Goal: Task Accomplishment & Management: Manage account settings

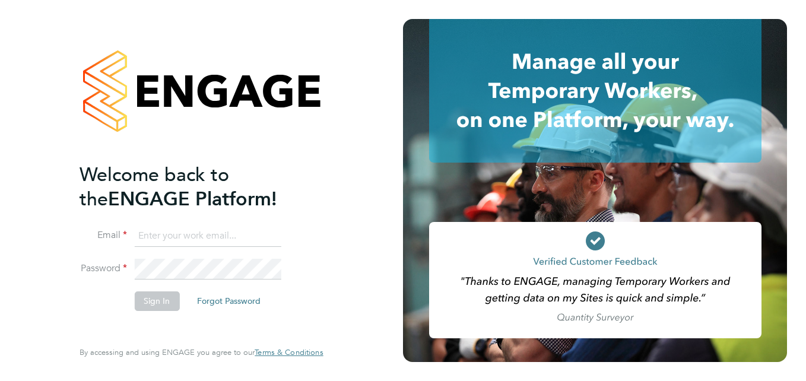
type input "joseph@educationmattersgroup.co.uk"
click at [329, 200] on div "Welcome back to the ENGAGE Platform! Email joseph@educationmattersgroup.co.uk P…" at bounding box center [201, 190] width 291 height 381
click at [174, 302] on button "Sign In" at bounding box center [156, 301] width 45 height 19
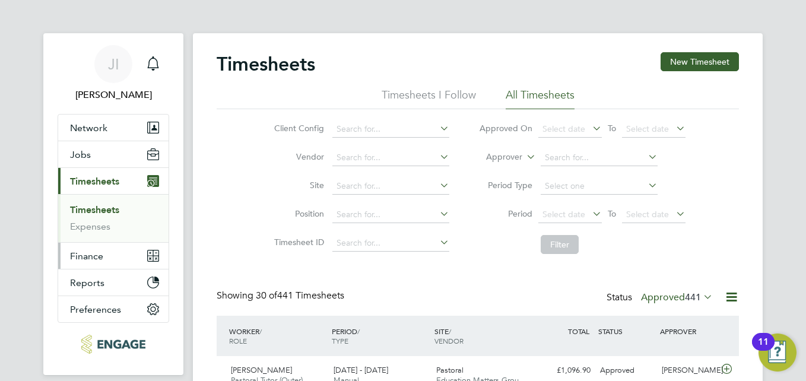
click at [88, 256] on span "Finance" at bounding box center [86, 256] width 33 height 11
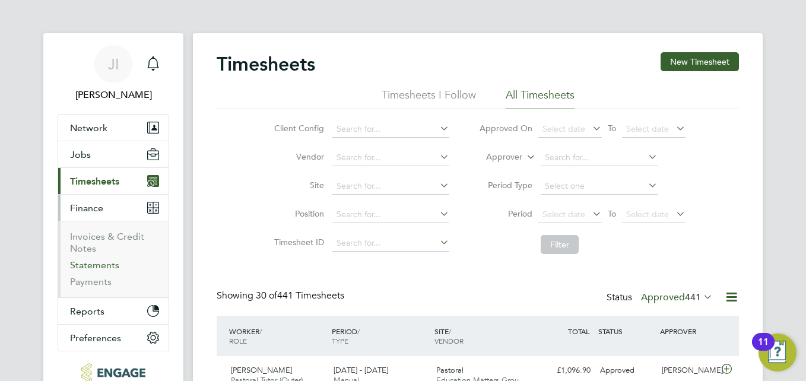
click at [94, 264] on link "Statements" at bounding box center [94, 264] width 49 height 11
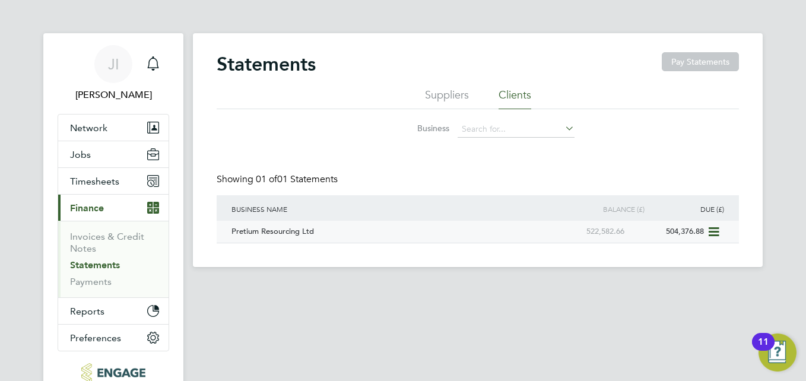
click at [700, 229] on div "504,376.88" at bounding box center [668, 232] width 80 height 22
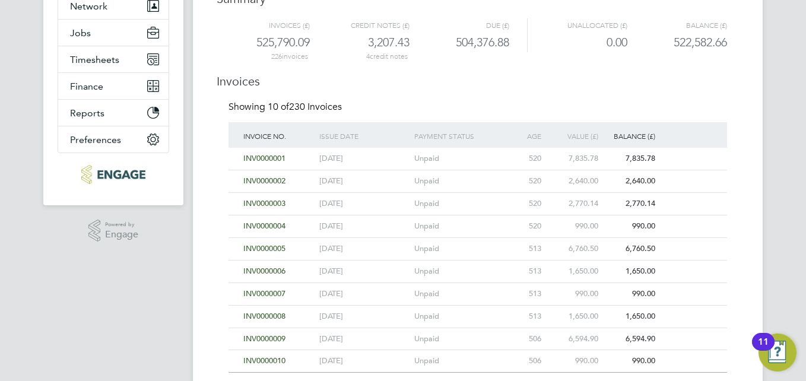
scroll to position [273, 0]
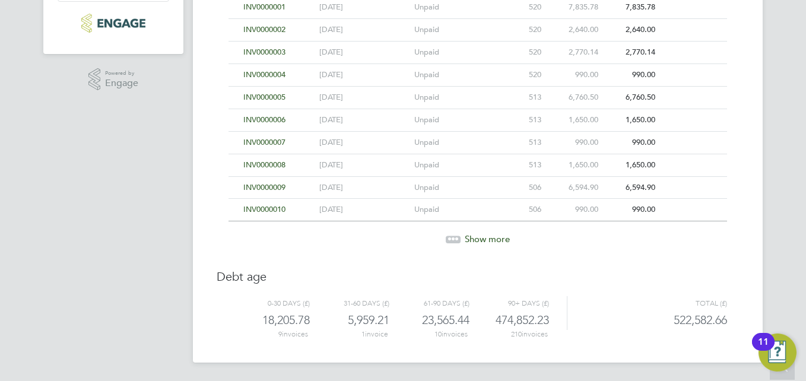
click at [463, 227] on div "Show more" at bounding box center [478, 230] width 511 height 29
click at [447, 236] on div at bounding box center [453, 239] width 15 height 7
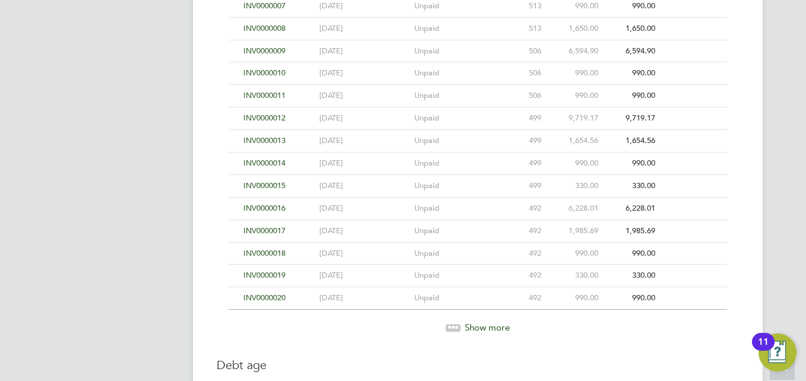
scroll to position [498, 0]
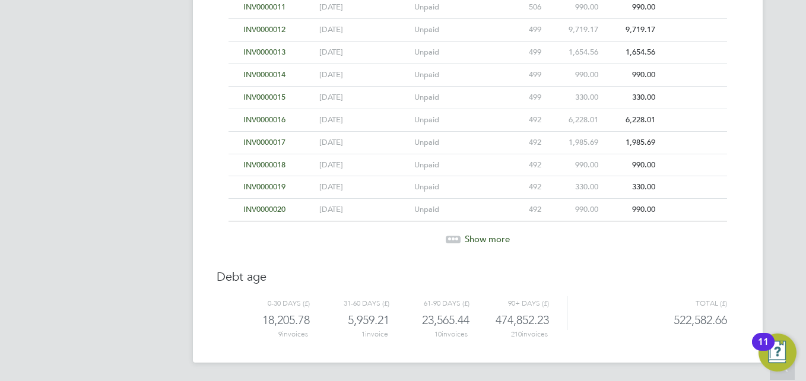
click at [454, 233] on icon at bounding box center [453, 239] width 15 height 15
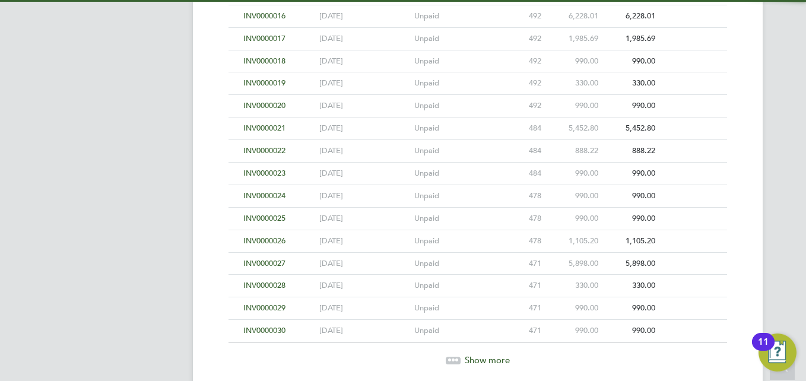
scroll to position [723, 0]
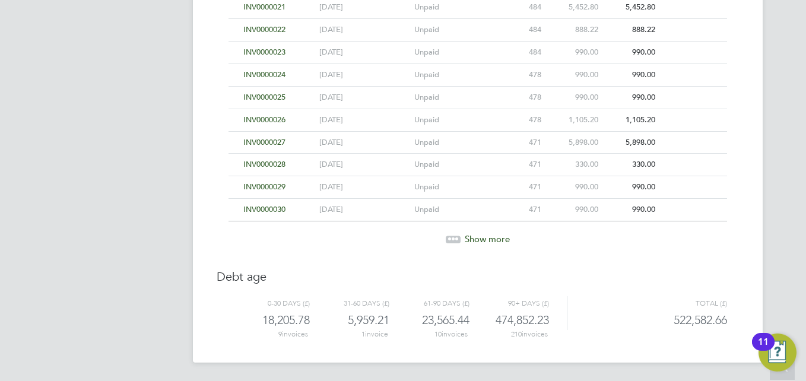
click at [450, 237] on icon at bounding box center [450, 238] width 4 height 4
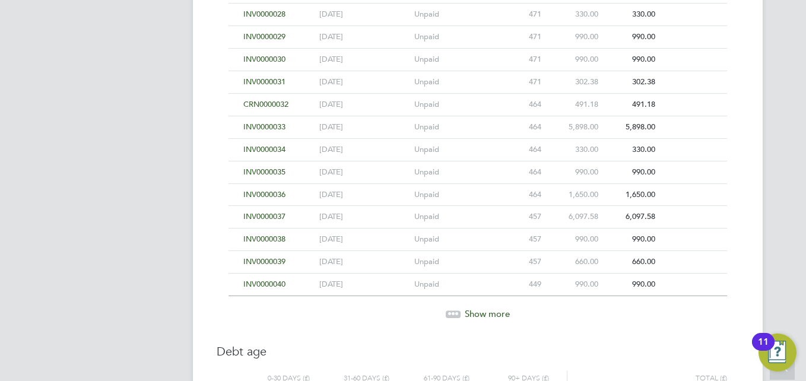
scroll to position [948, 0]
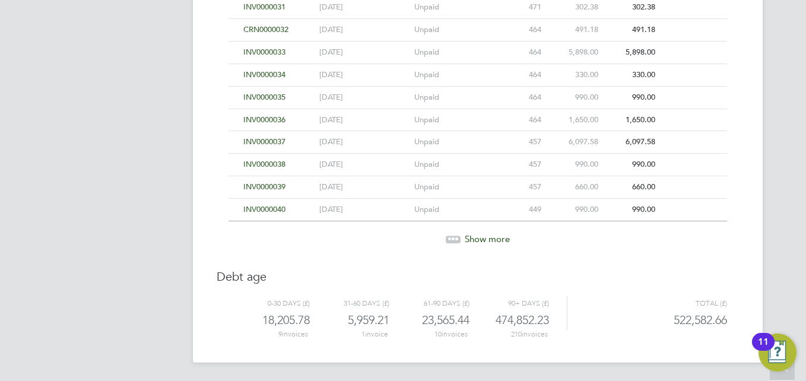
click at [454, 239] on icon at bounding box center [454, 238] width 4 height 4
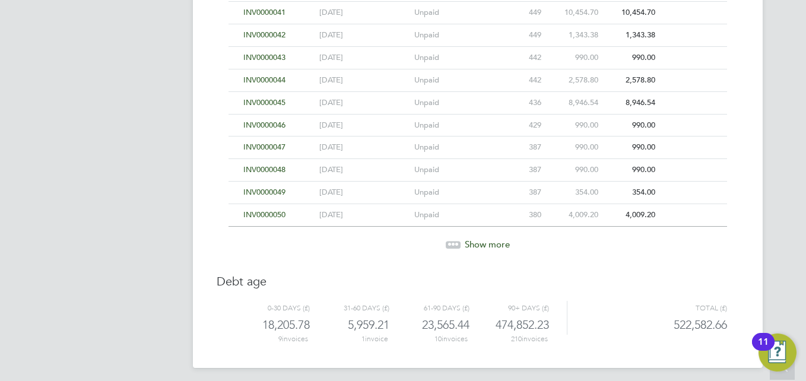
scroll to position [1173, 0]
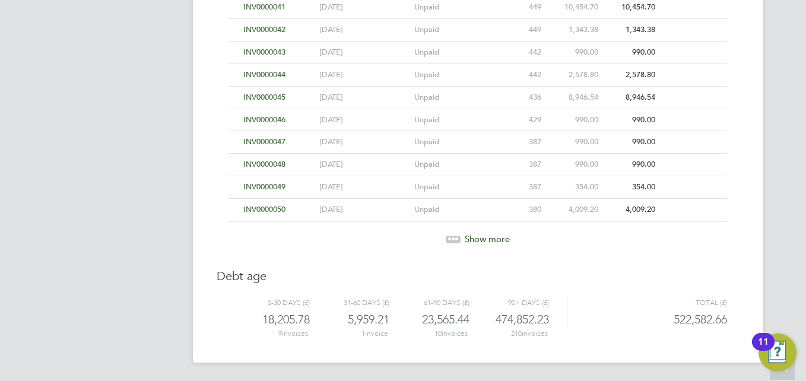
click at [461, 237] on div "Show more" at bounding box center [478, 239] width 511 height 12
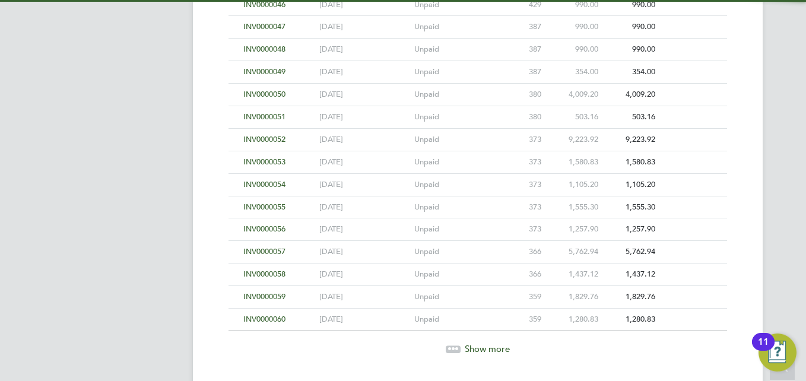
scroll to position [1398, 0]
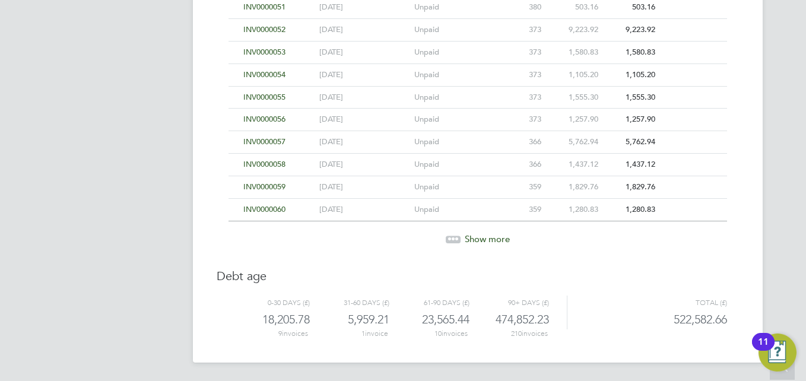
click at [458, 238] on icon at bounding box center [457, 238] width 4 height 4
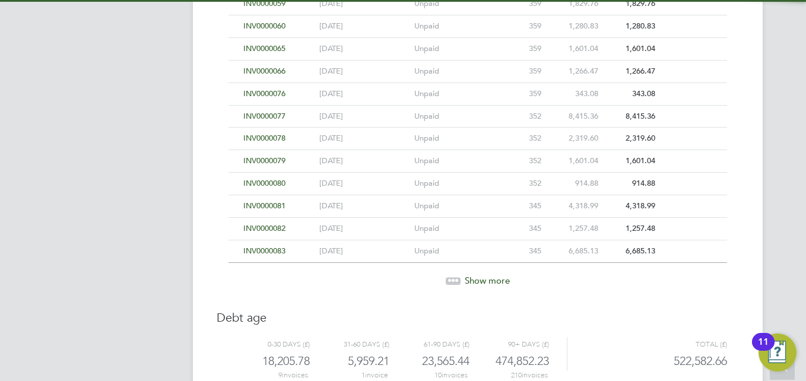
scroll to position [1623, 0]
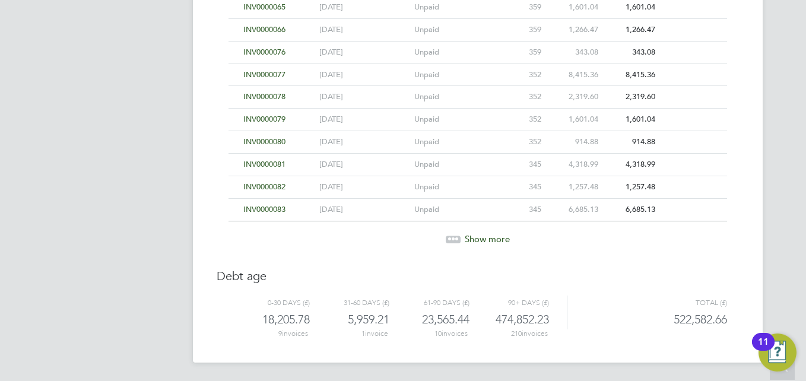
click at [458, 238] on icon at bounding box center [457, 238] width 4 height 4
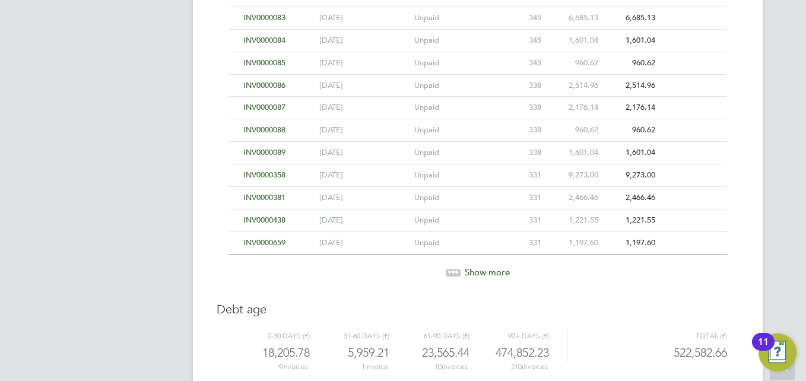
scroll to position [1849, 0]
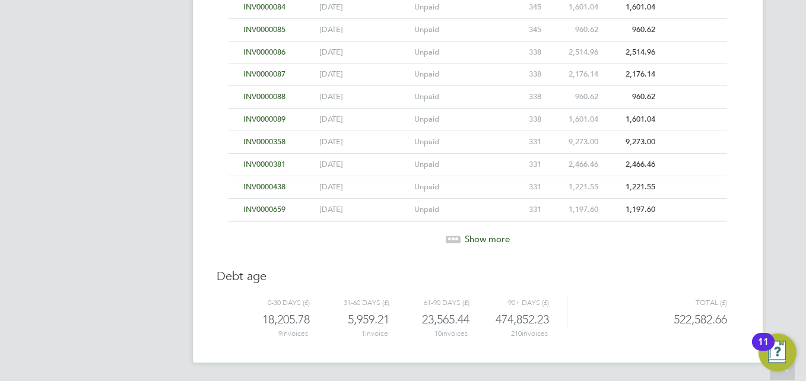
click at [458, 238] on icon at bounding box center [457, 238] width 4 height 4
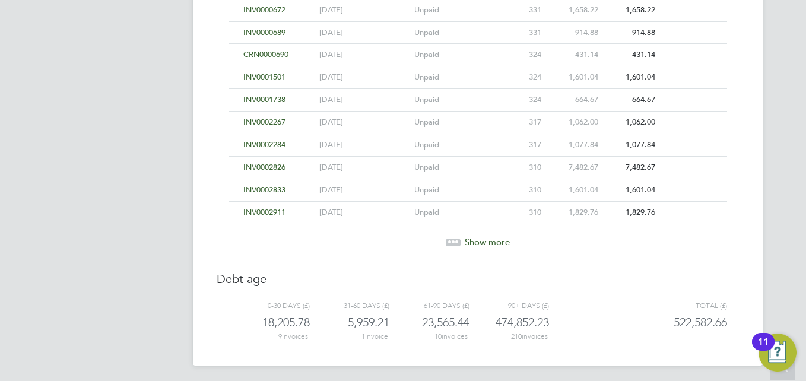
scroll to position [2074, 0]
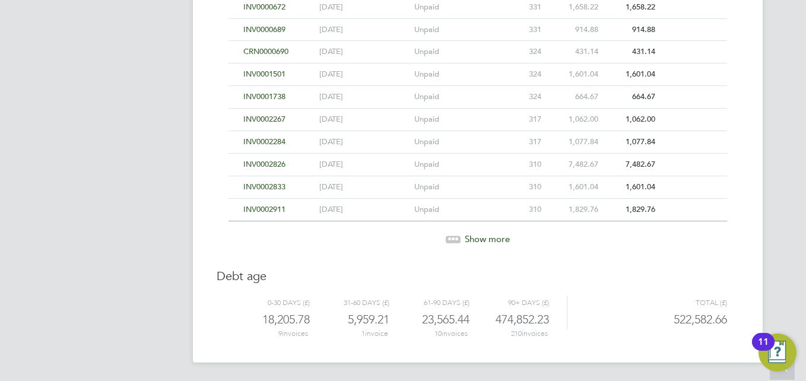
click at [458, 238] on icon at bounding box center [457, 238] width 4 height 4
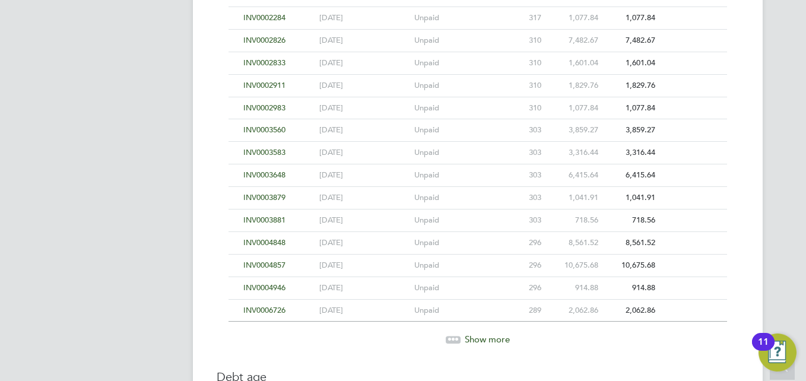
scroll to position [2299, 0]
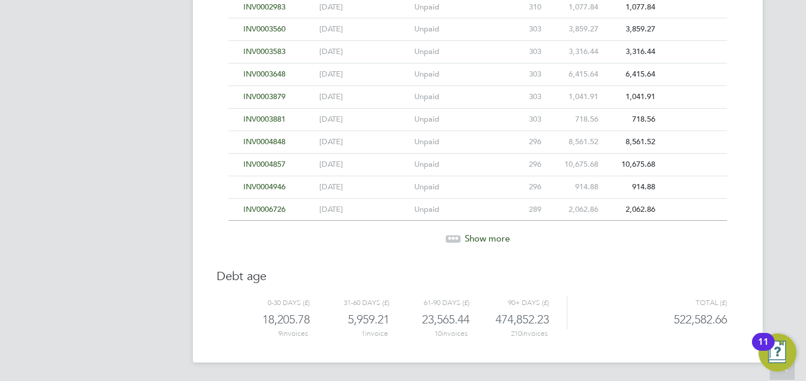
click at [458, 238] on icon at bounding box center [457, 237] width 4 height 4
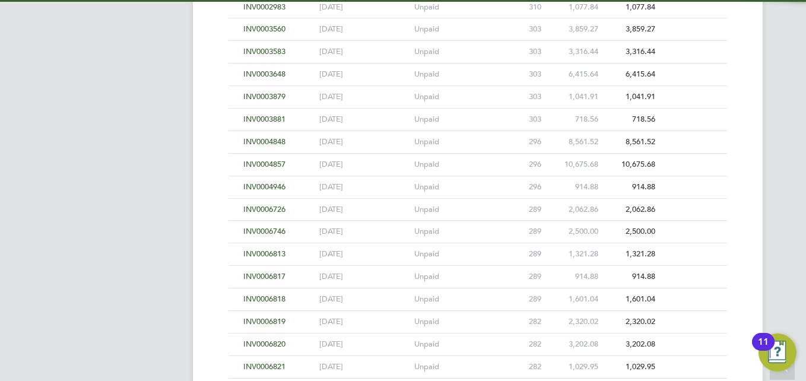
scroll to position [2523, 0]
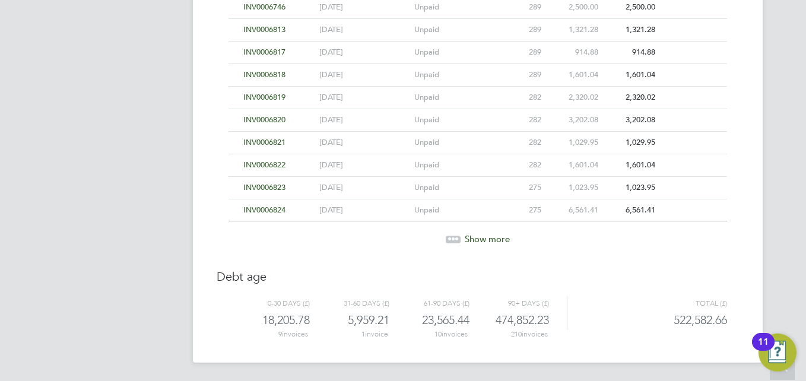
click at [456, 236] on icon at bounding box center [457, 238] width 4 height 4
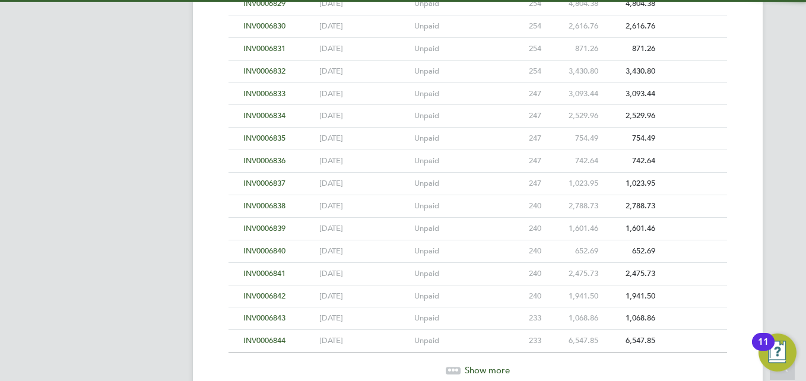
scroll to position [2973, 0]
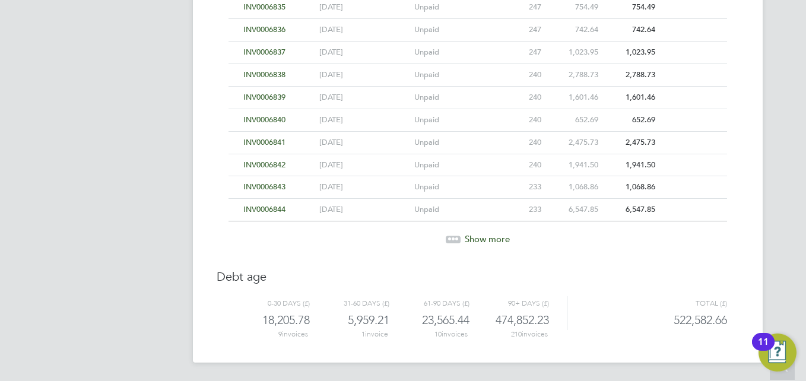
click at [454, 236] on icon at bounding box center [454, 238] width 4 height 4
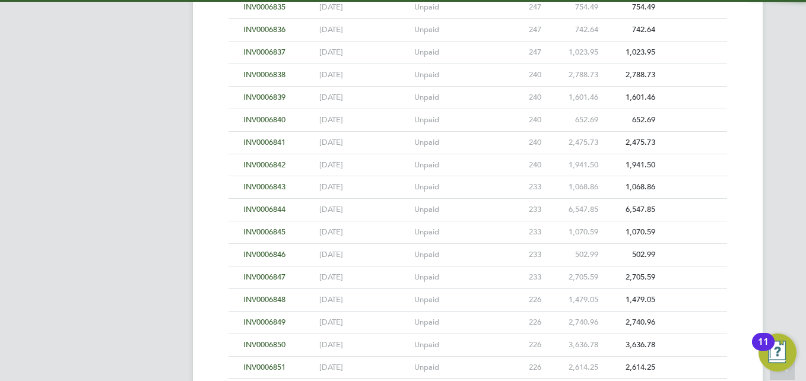
scroll to position [3198, 0]
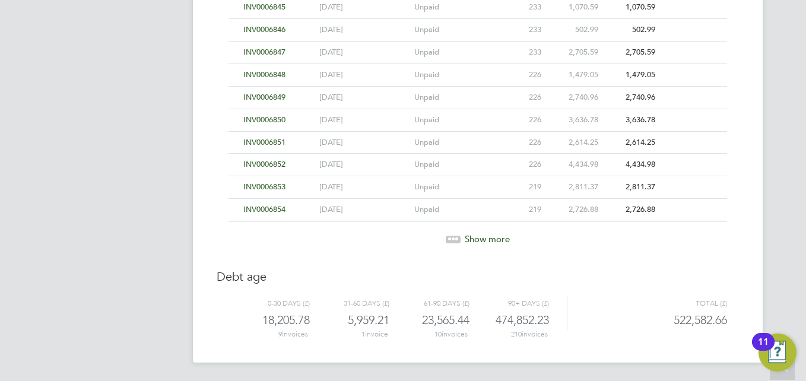
click at [454, 236] on icon at bounding box center [454, 238] width 4 height 4
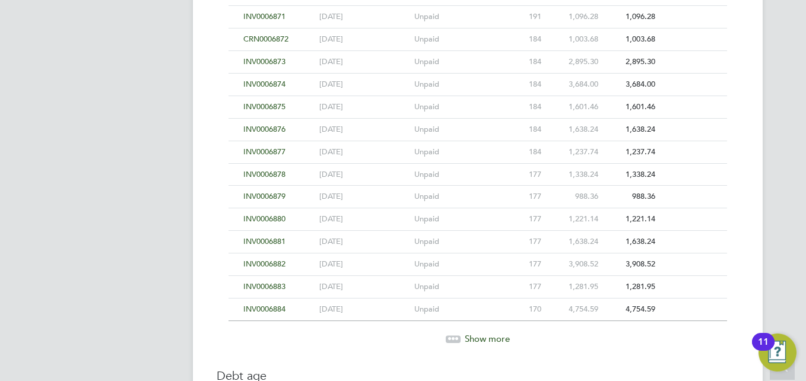
scroll to position [3873, 0]
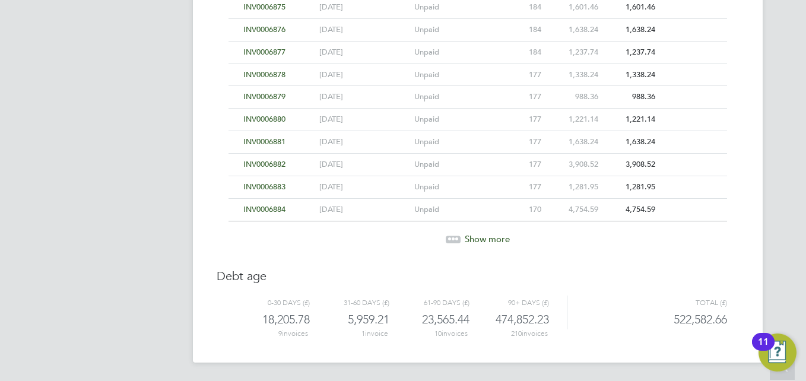
click at [454, 236] on icon at bounding box center [454, 238] width 4 height 4
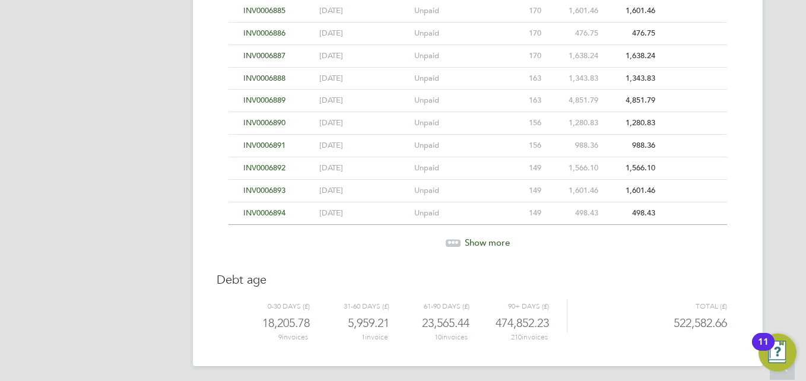
scroll to position [4098, 0]
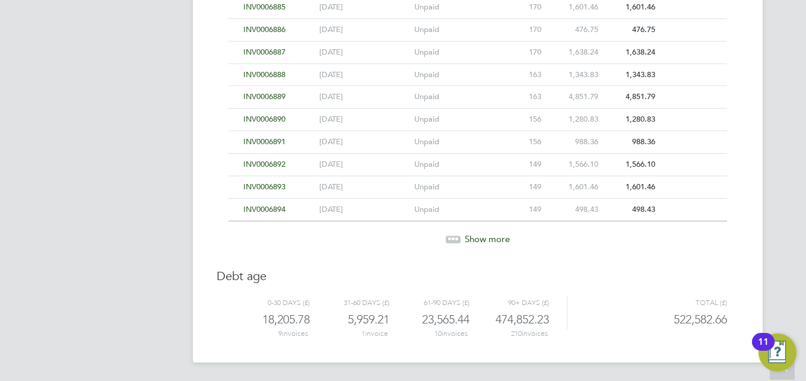
click at [454, 236] on icon at bounding box center [454, 238] width 4 height 4
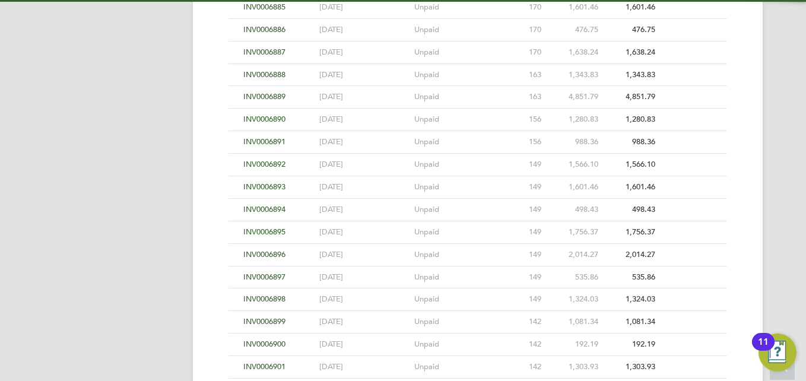
scroll to position [4324, 0]
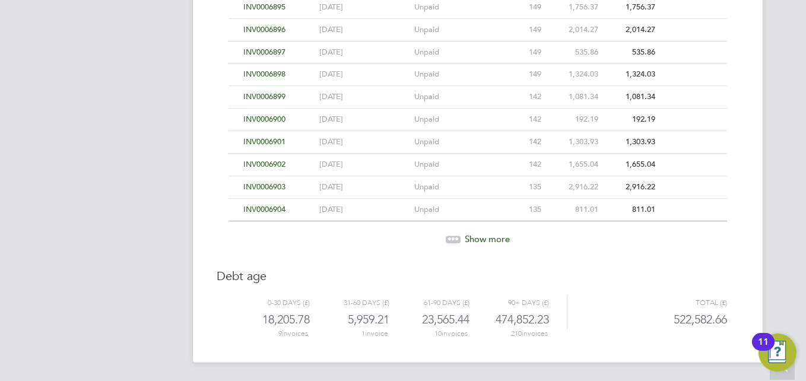
click at [454, 236] on icon at bounding box center [454, 238] width 4 height 4
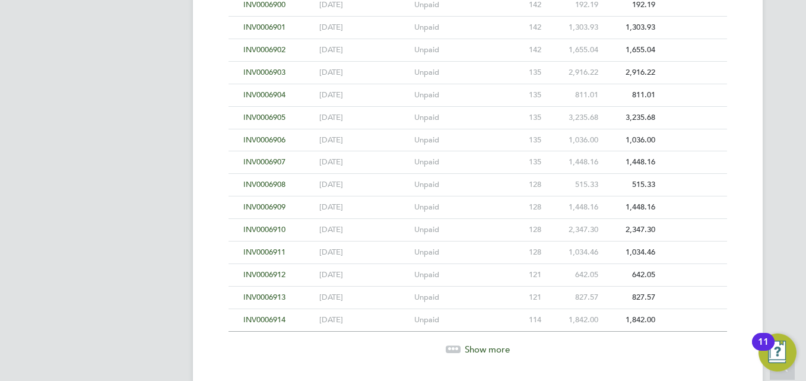
scroll to position [4549, 0]
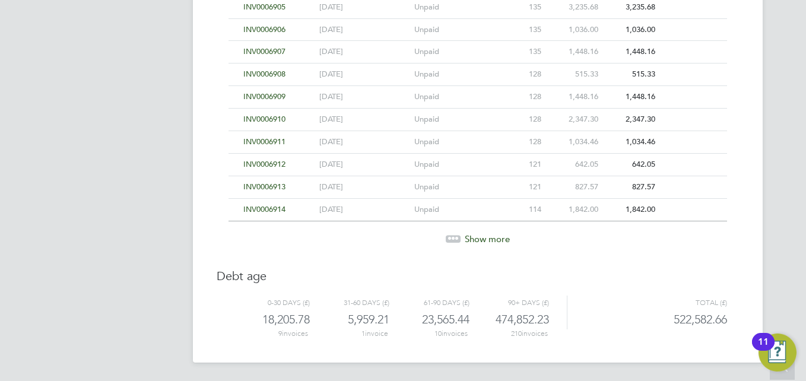
click at [455, 236] on icon at bounding box center [457, 237] width 4 height 4
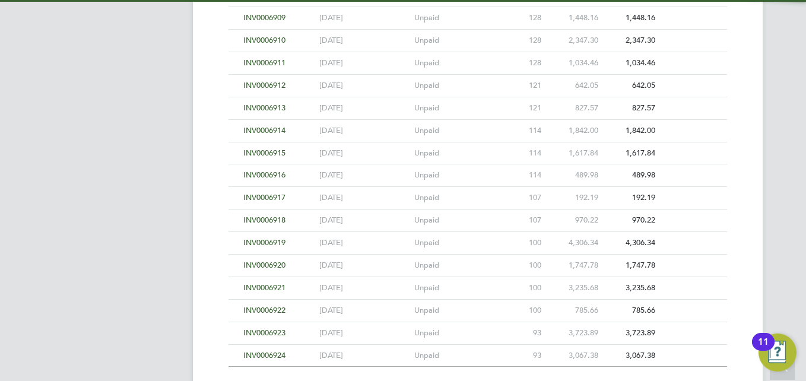
scroll to position [4774, 0]
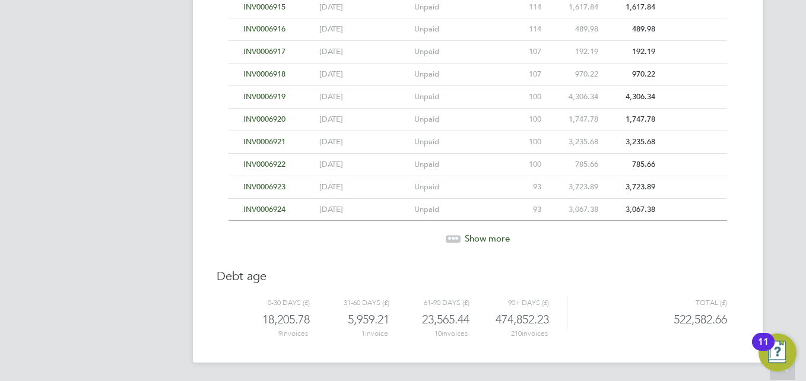
click at [455, 236] on icon at bounding box center [457, 237] width 4 height 4
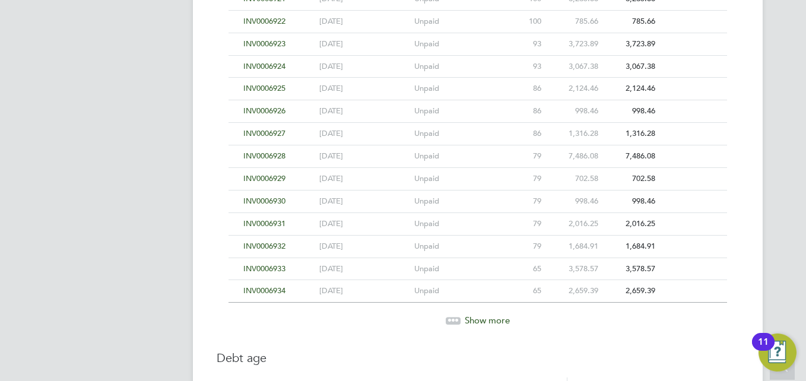
scroll to position [4998, 0]
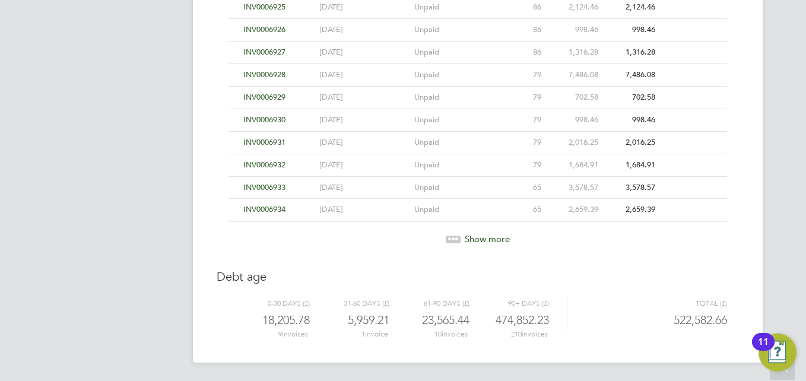
click at [453, 238] on icon at bounding box center [454, 238] width 4 height 4
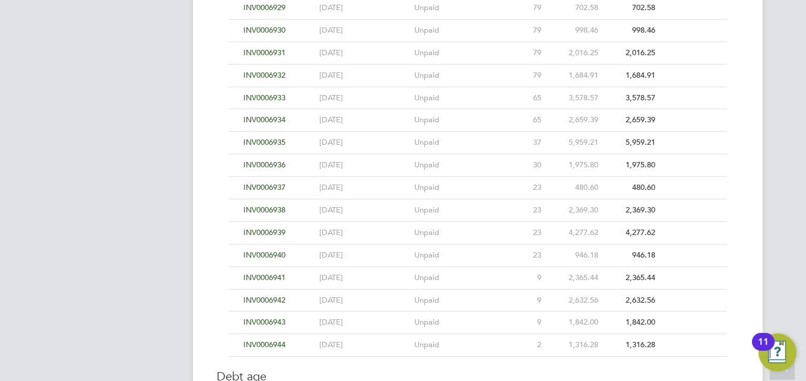
scroll to position [5188, 0]
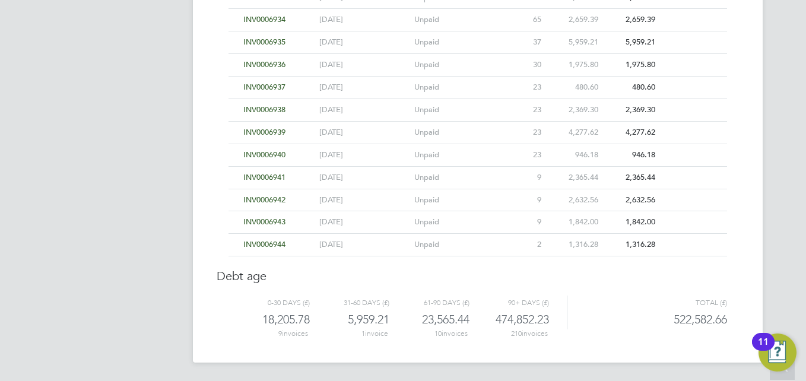
click at [267, 154] on span "INV0006940" at bounding box center [264, 155] width 42 height 10
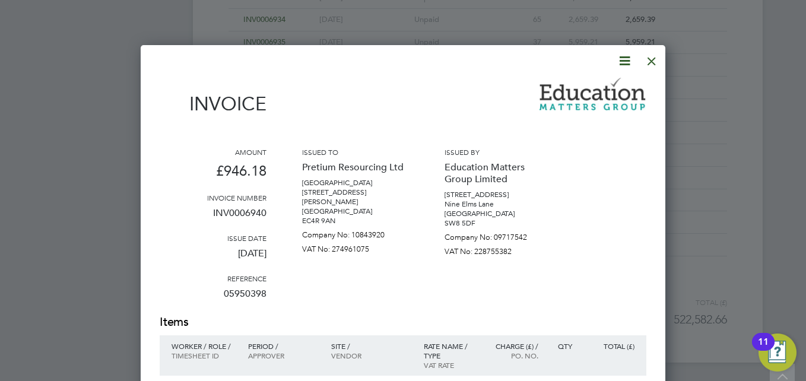
scroll to position [5366, 0]
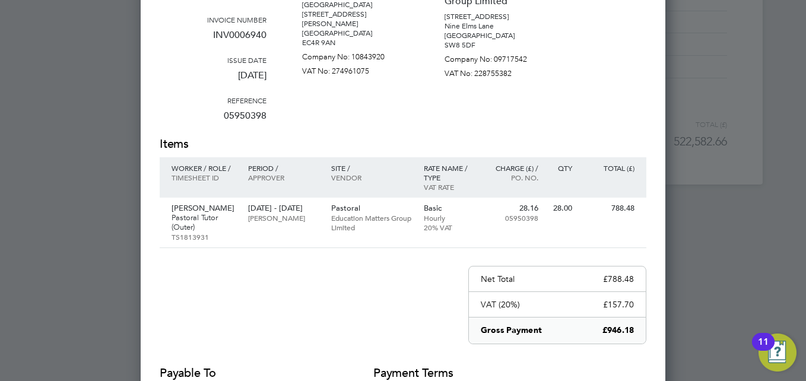
click at [742, 245] on div at bounding box center [403, 190] width 806 height 381
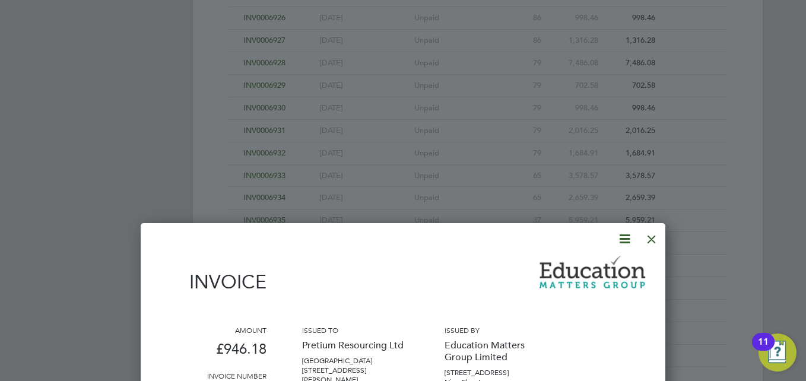
click at [650, 233] on div at bounding box center [651, 236] width 21 height 21
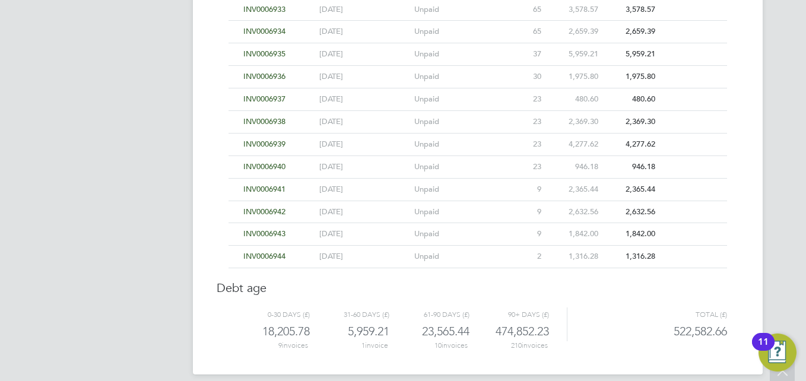
scroll to position [5188, 0]
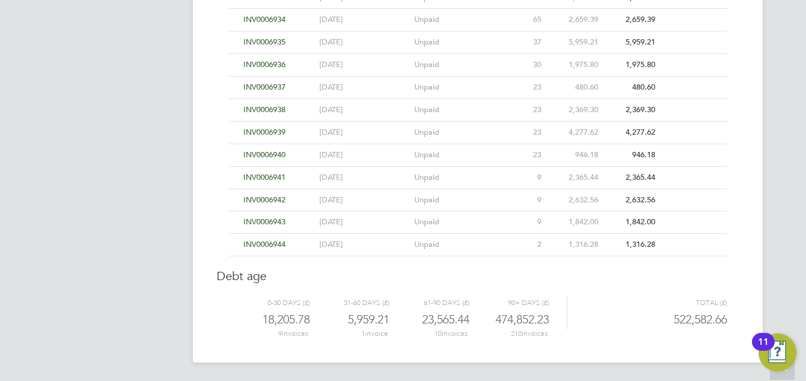
click at [270, 132] on span "INV0006939" at bounding box center [264, 132] width 42 height 10
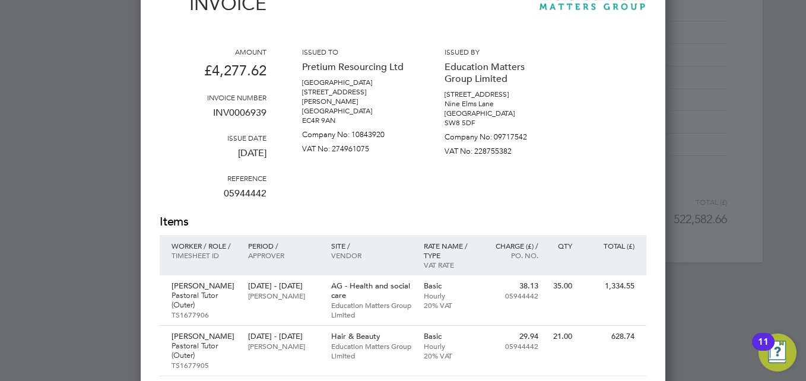
scroll to position [5426, 0]
